Goal: Task Accomplishment & Management: Manage account settings

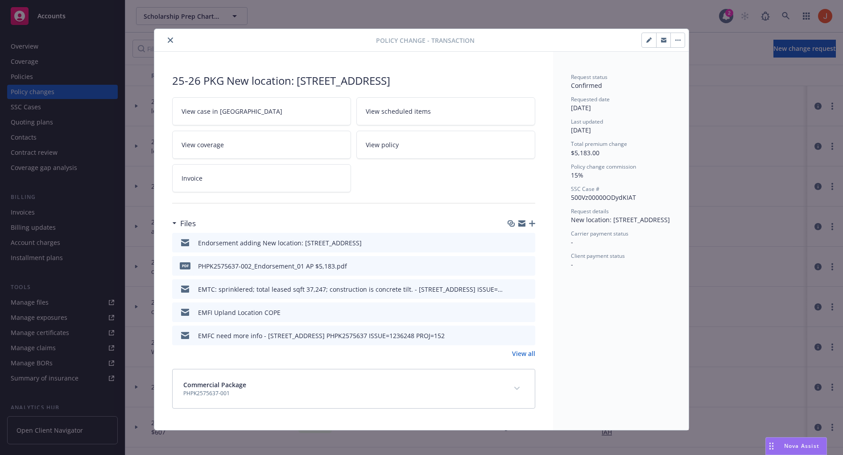
click at [516, 392] on button "expand content" at bounding box center [517, 388] width 14 height 14
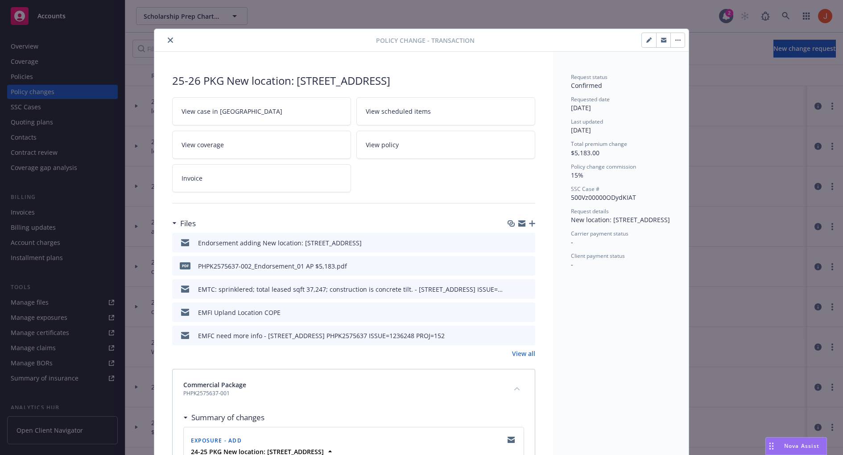
click at [679, 40] on icon "button" at bounding box center [679, 40] width 1 height 1
click at [173, 39] on button "close" at bounding box center [170, 40] width 11 height 11
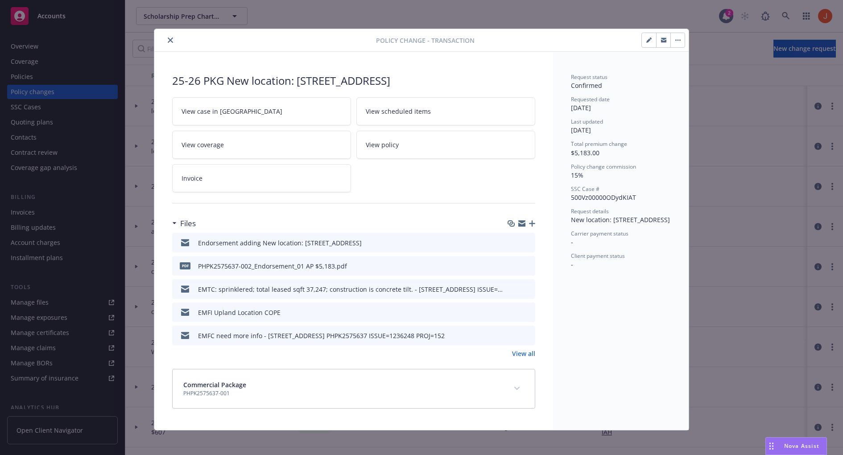
drag, startPoint x: 171, startPoint y: 78, endPoint x: 504, endPoint y: 81, distance: 333.5
click at [504, 81] on div "25-26 PKG New location: [STREET_ADDRESS] View case in SSC View scheduled items …" at bounding box center [353, 241] width 399 height 378
copy div "25-26 PKG New location: [STREET_ADDRESS]"
click at [171, 38] on icon "close" at bounding box center [170, 39] width 5 height 5
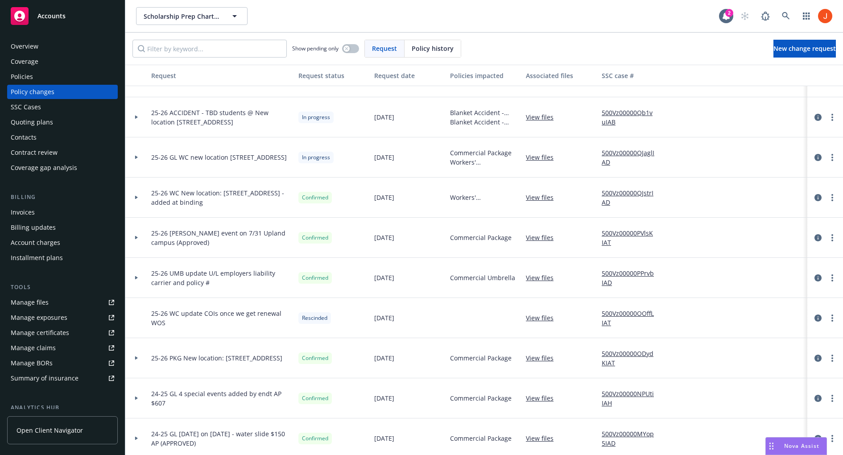
scroll to position [111, 0]
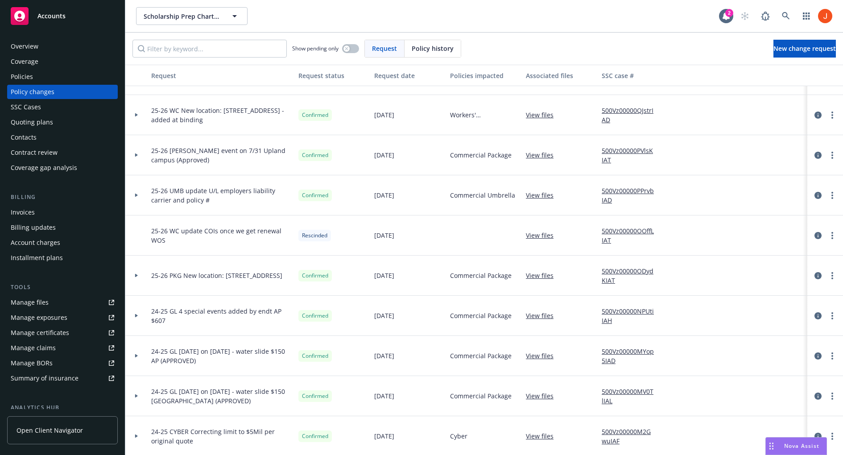
click at [137, 274] on icon at bounding box center [137, 275] width 4 height 3
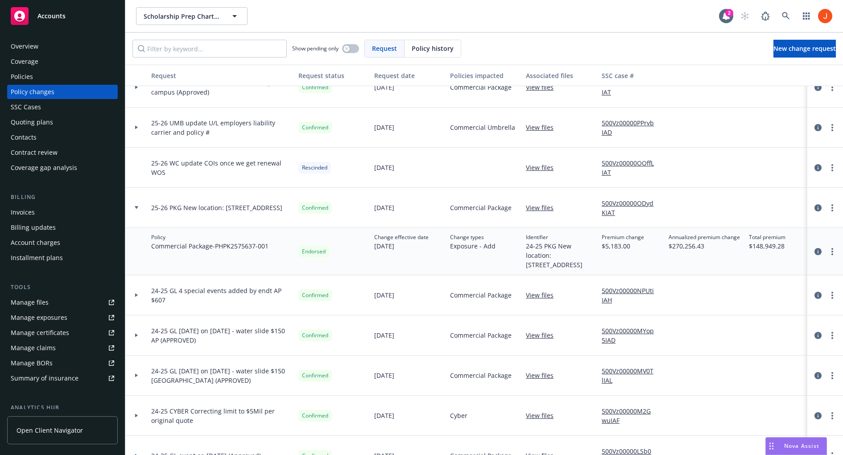
scroll to position [186, 0]
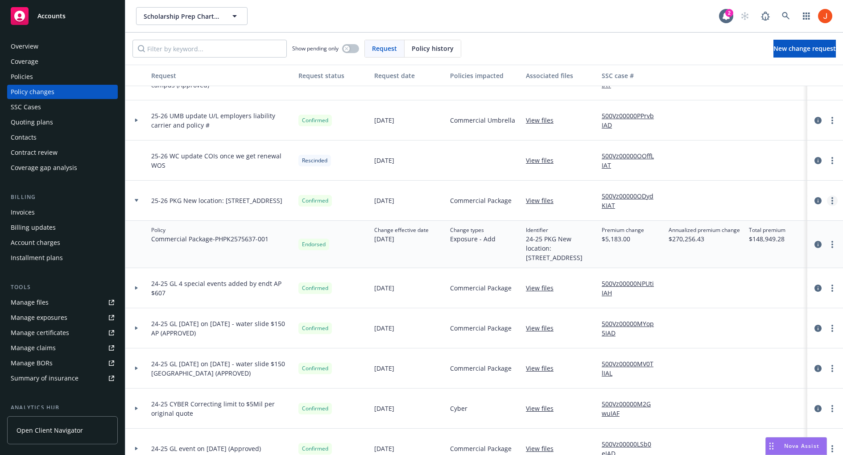
click at [836, 197] on link "more" at bounding box center [832, 200] width 11 height 11
click at [823, 199] on link "circleInformation" at bounding box center [817, 200] width 11 height 11
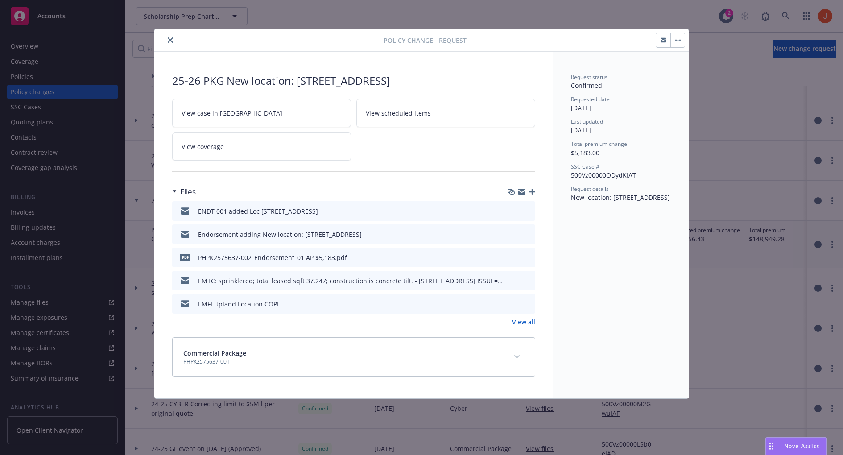
click at [680, 37] on button "button" at bounding box center [677, 40] width 14 height 14
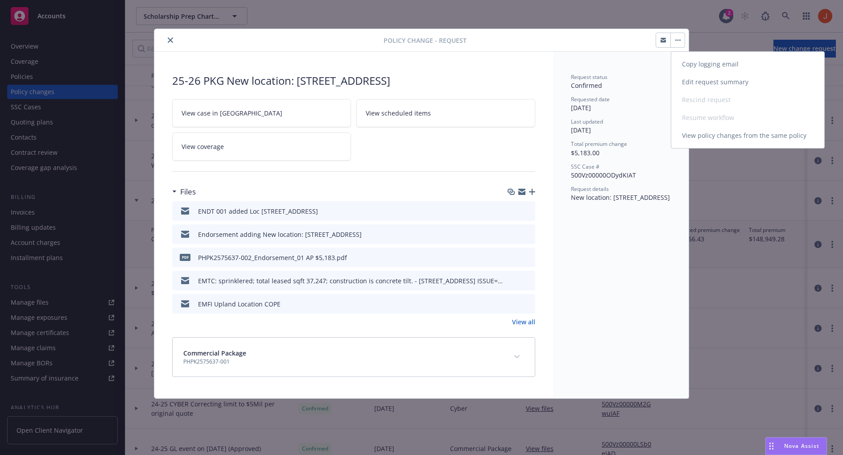
click at [693, 82] on link "Edit request summary" at bounding box center [747, 82] width 153 height 18
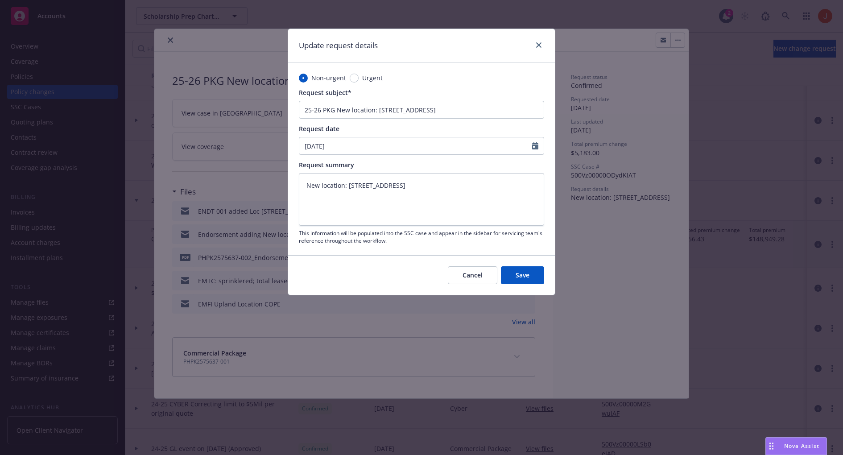
click at [482, 264] on div "Cancel Save" at bounding box center [421, 275] width 267 height 40
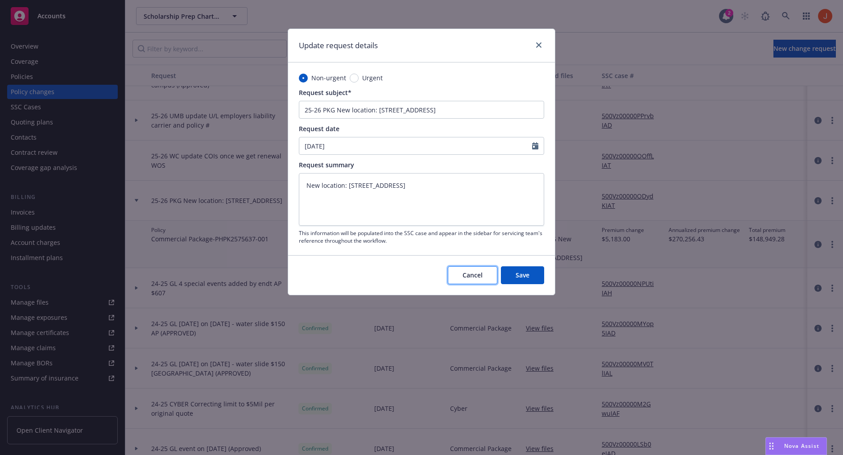
click at [478, 271] on span "Cancel" at bounding box center [472, 275] width 20 height 8
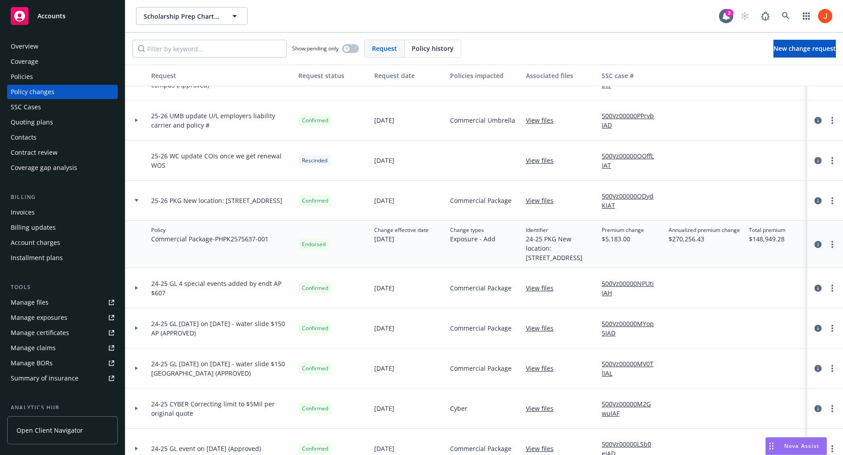
click at [811, 250] on div at bounding box center [825, 244] width 29 height 11
click at [815, 248] on icon "circleInformation" at bounding box center [817, 244] width 7 height 7
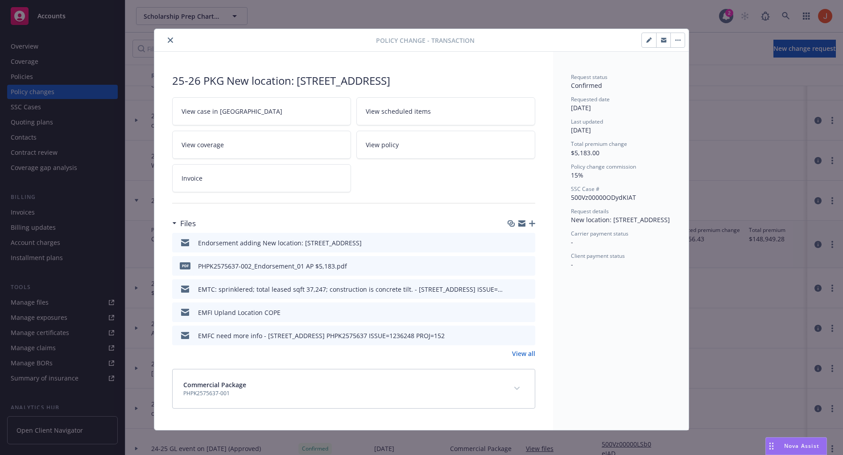
click at [675, 41] on button "button" at bounding box center [677, 40] width 14 height 14
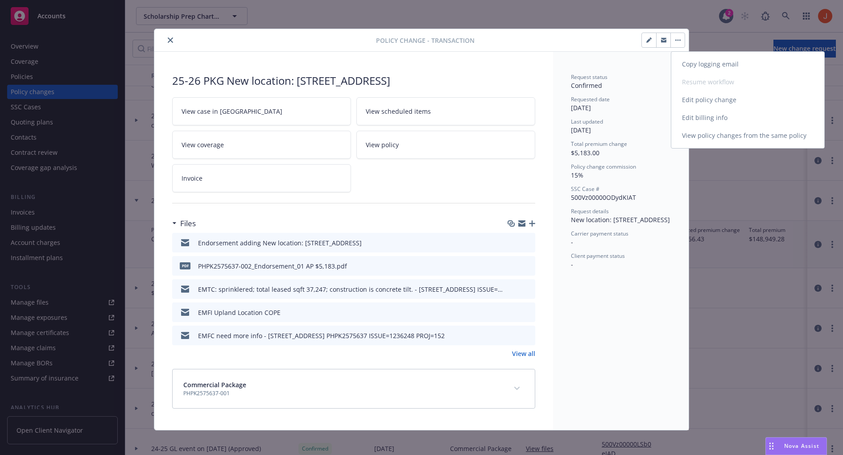
click at [698, 99] on link "Edit policy change" at bounding box center [747, 100] width 153 height 18
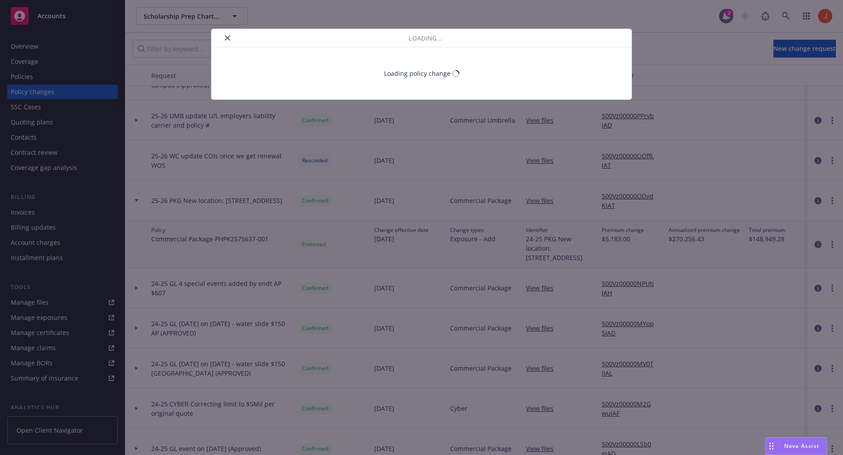
type textarea "x"
select select "ACCEPTED"
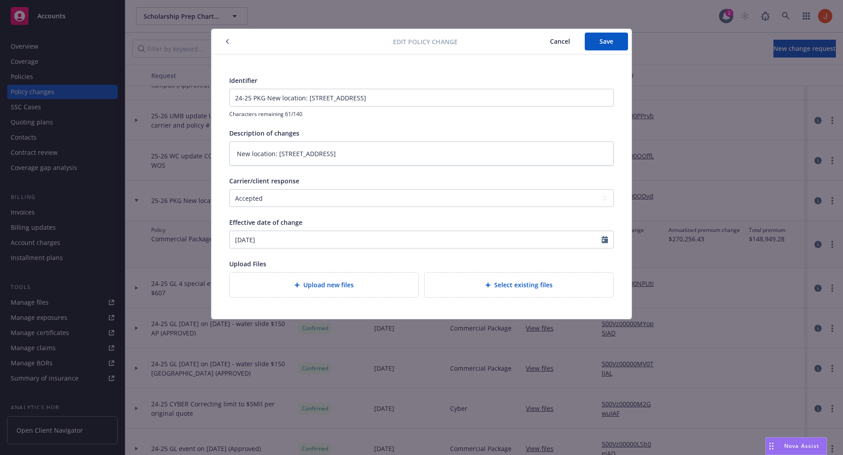
click at [563, 45] on span "Cancel" at bounding box center [560, 41] width 20 height 8
